Goal: Information Seeking & Learning: Learn about a topic

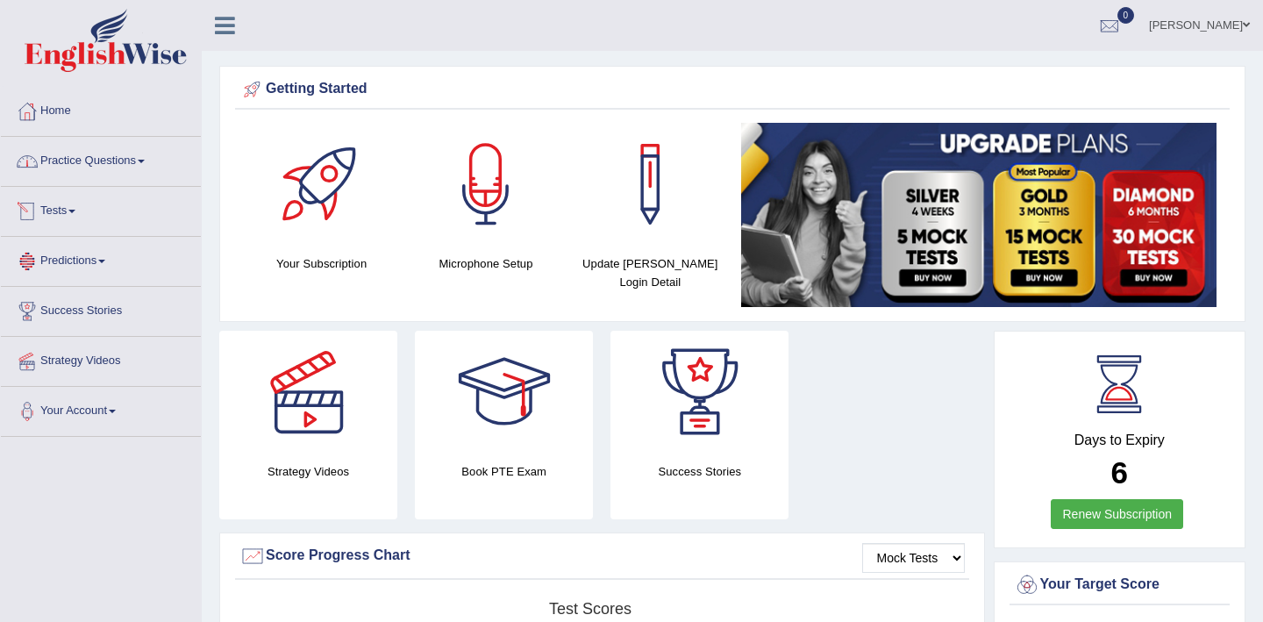
click at [112, 171] on link "Practice Questions" at bounding box center [101, 159] width 200 height 44
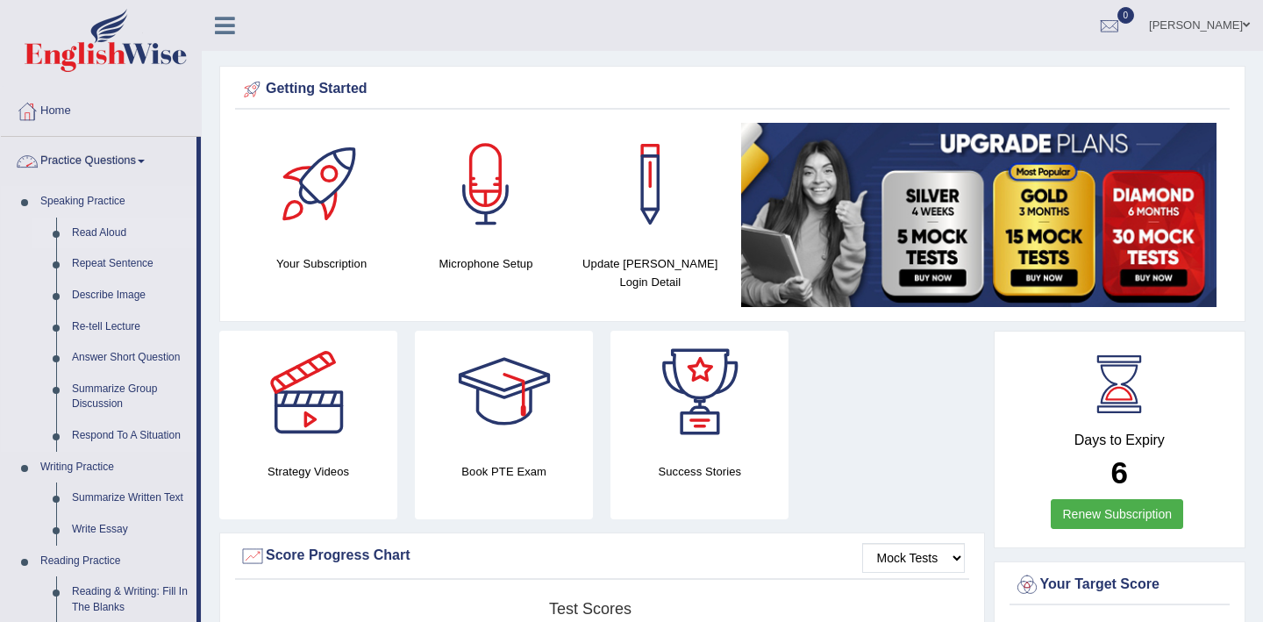
click at [103, 232] on link "Read Aloud" at bounding box center [130, 234] width 132 height 32
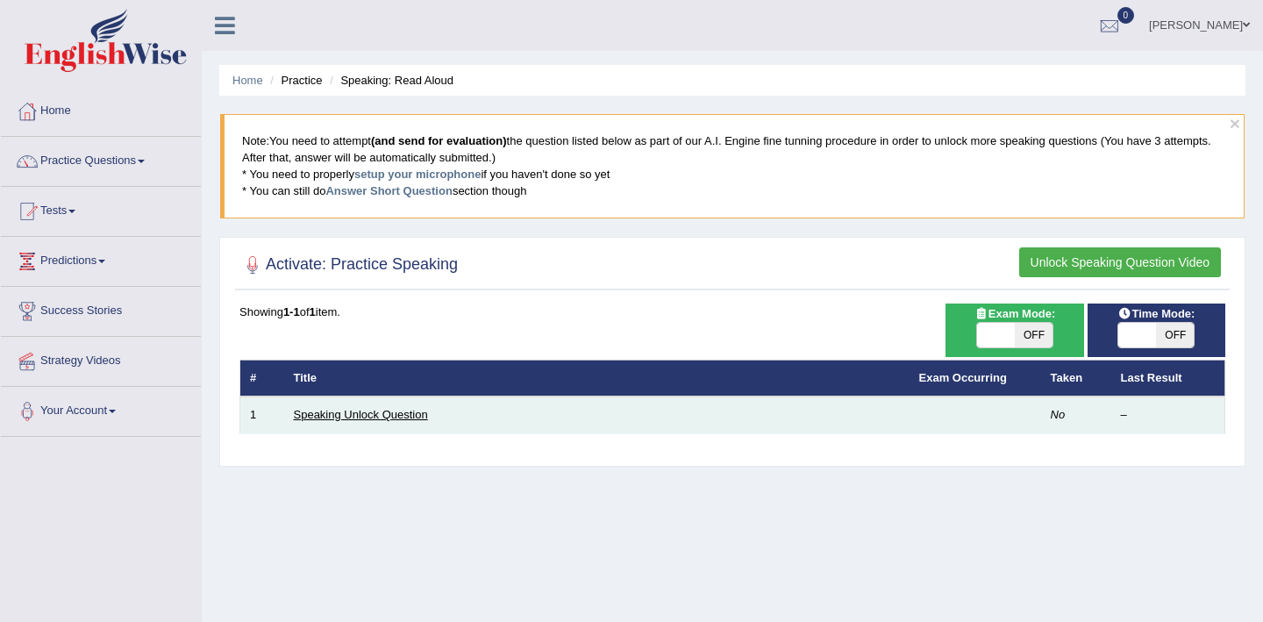
click at [390, 417] on link "Speaking Unlock Question" at bounding box center [361, 414] width 134 height 13
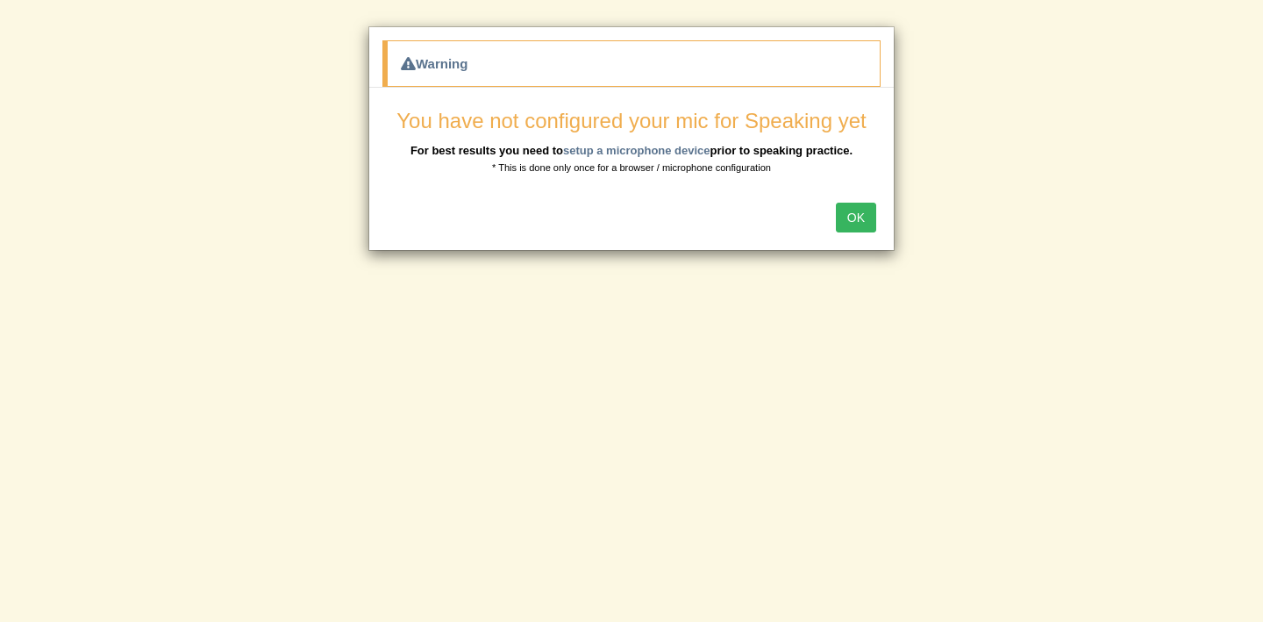
click at [859, 220] on button "OK" at bounding box center [856, 218] width 40 height 30
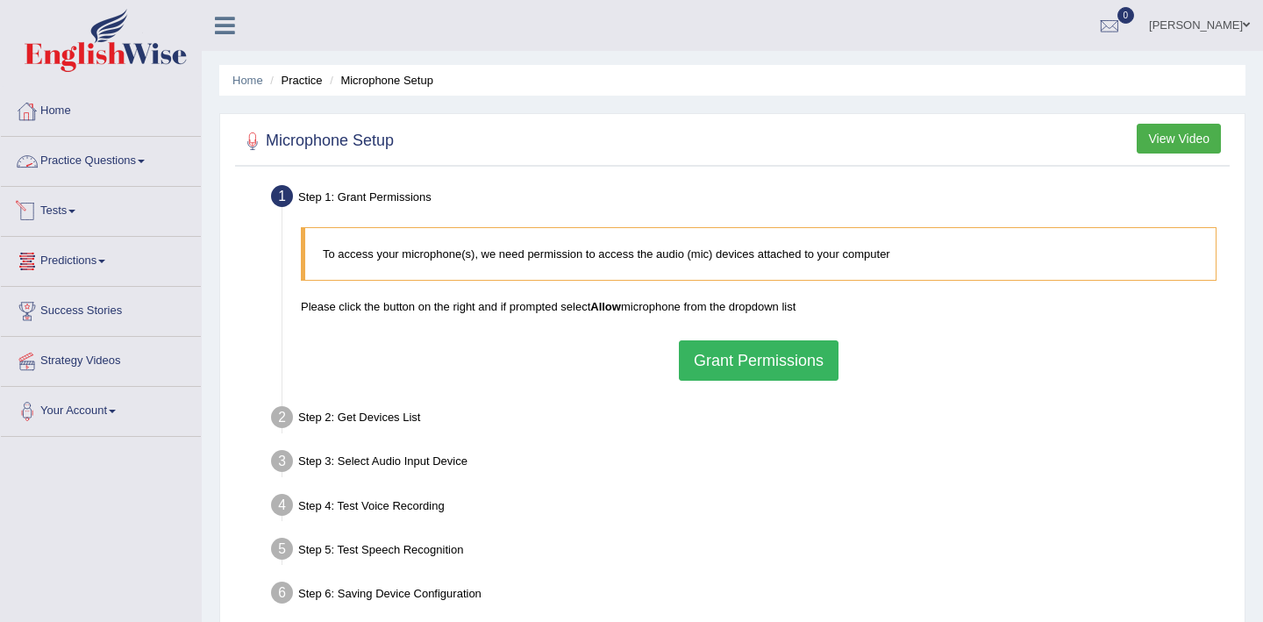
click at [66, 118] on link "Home" at bounding box center [101, 109] width 200 height 44
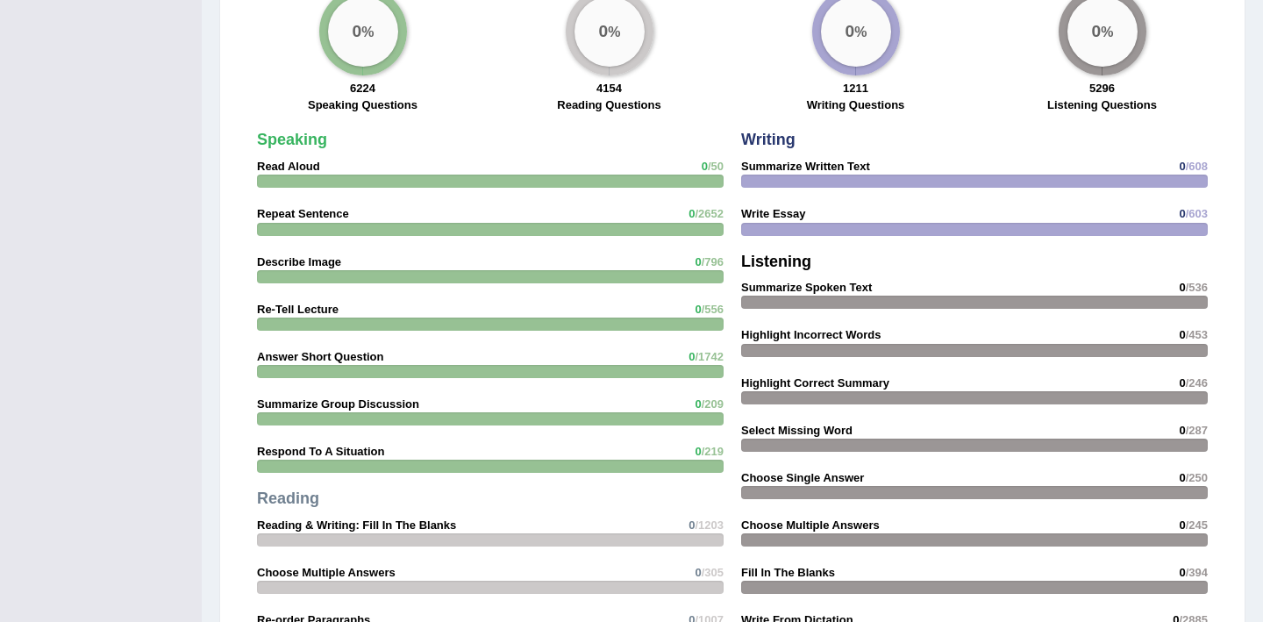
scroll to position [1353, 0]
